Goal: Task Accomplishment & Management: Manage account settings

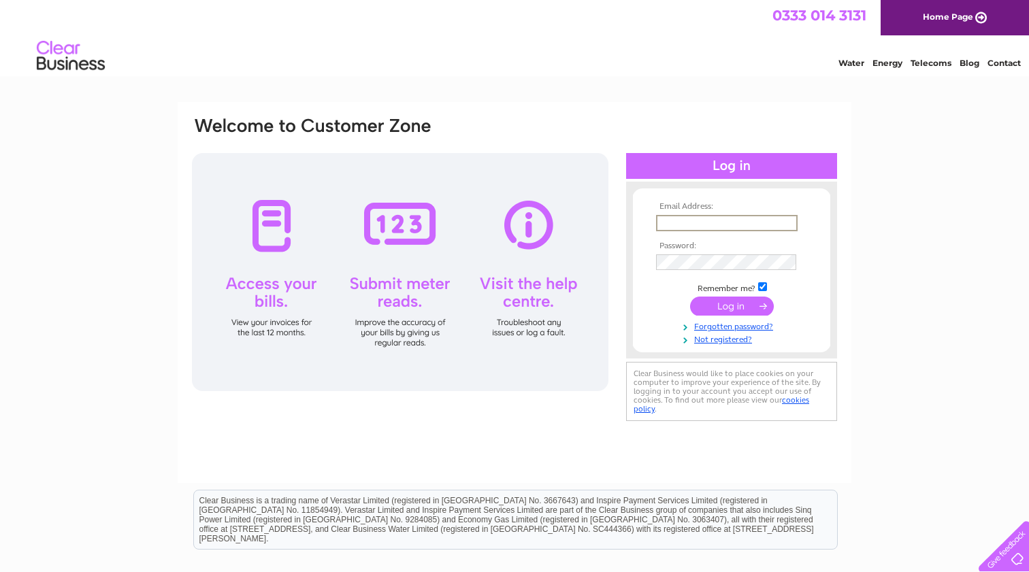
type input "sales@landwarriorairsoft.com"
click at [727, 303] on input "submit" at bounding box center [732, 304] width 84 height 19
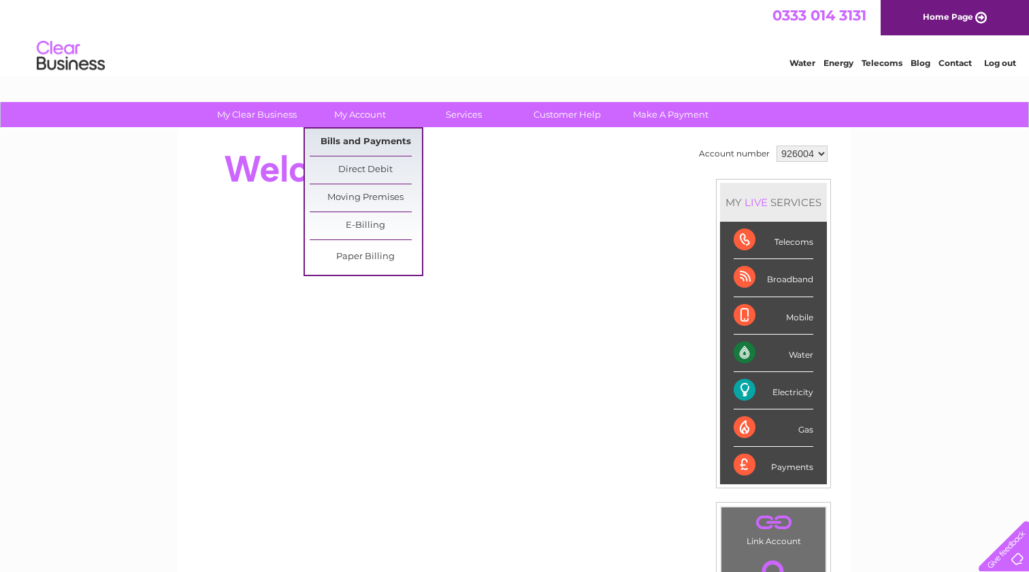
click at [377, 146] on link "Bills and Payments" at bounding box center [366, 142] width 112 height 27
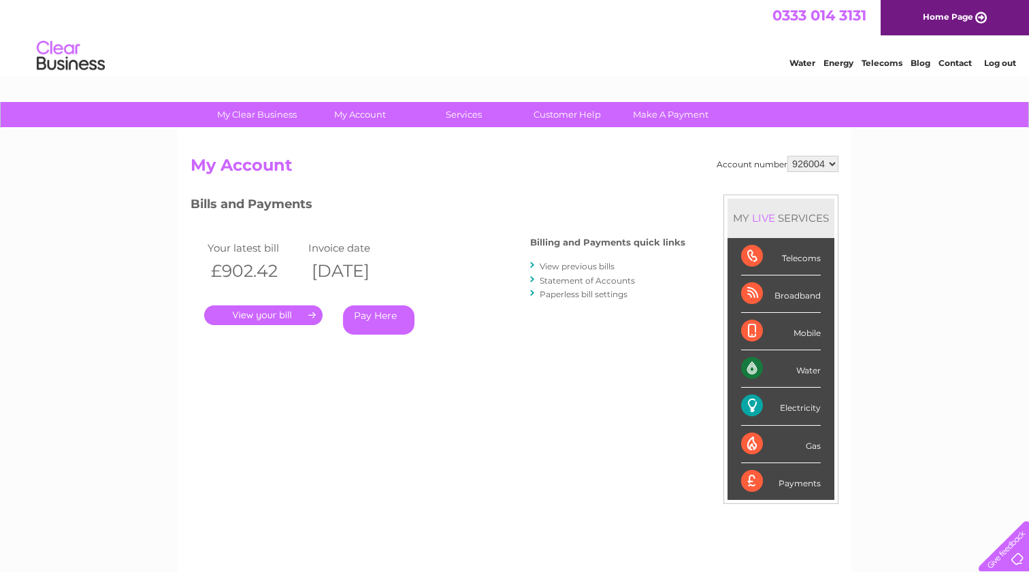
click at [278, 316] on link "." at bounding box center [263, 315] width 118 height 20
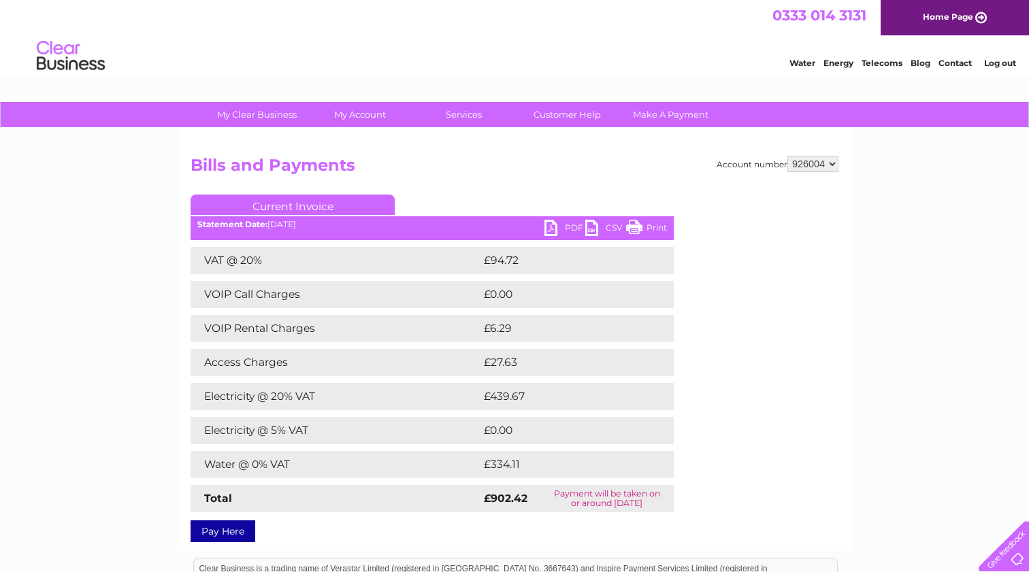
click at [552, 225] on link "PDF" at bounding box center [564, 230] width 41 height 20
